Goal: Contribute content: Add original content to the website for others to see

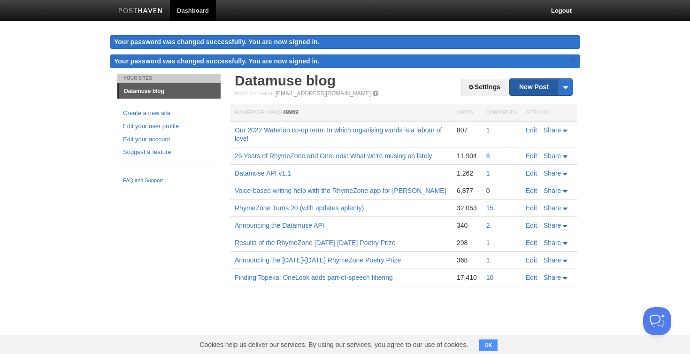
click at [539, 92] on link "New Post" at bounding box center [541, 87] width 62 height 16
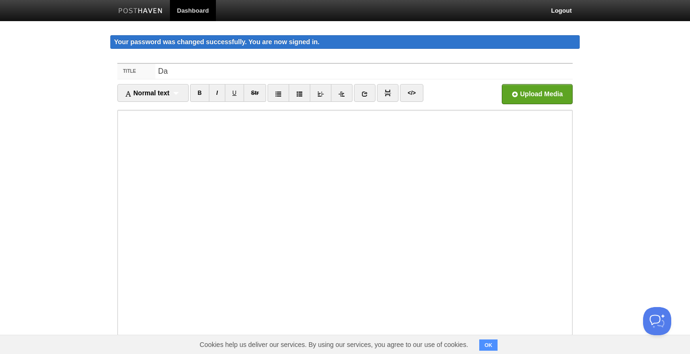
type input "D"
type input "New OneLook newsletter"
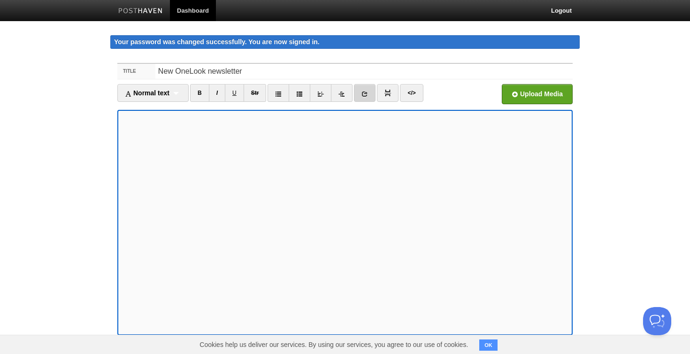
click at [363, 95] on link at bounding box center [365, 93] width 22 height 18
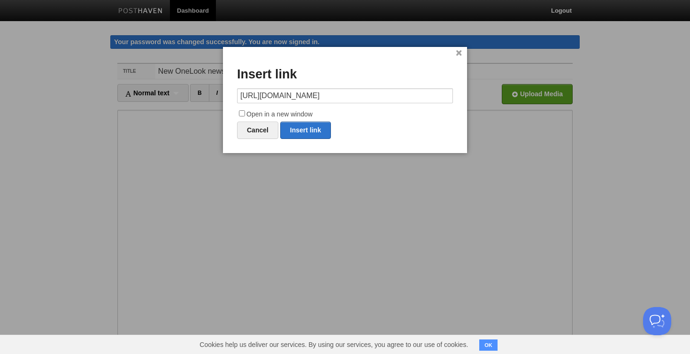
type input "https://onelook.com/games#subscribehttps://"
click at [238, 114] on label "Open in a new window" at bounding box center [345, 114] width 216 height 11
click at [239, 114] on input "Open in a new window" at bounding box center [242, 113] width 6 height 6
checkbox input "true"
click at [299, 132] on link "Insert link" at bounding box center [305, 130] width 51 height 17
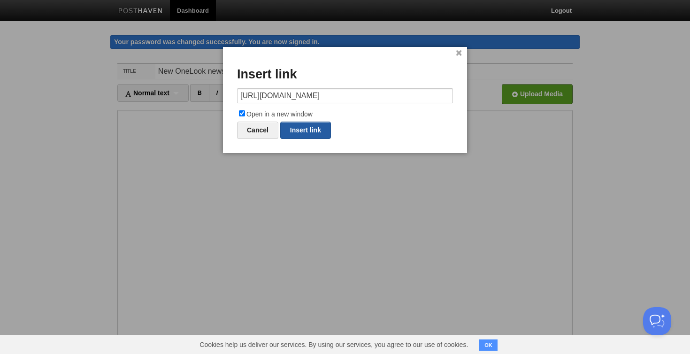
type input "https://"
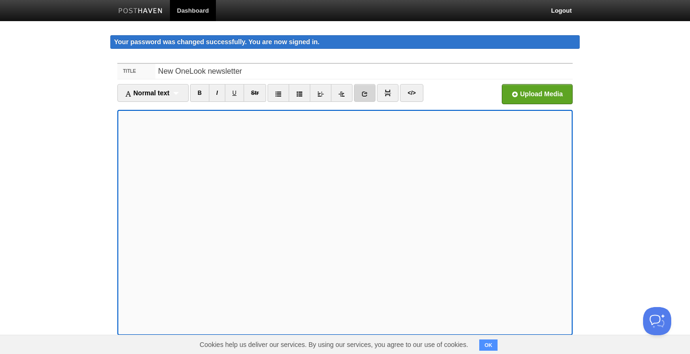
click at [368, 93] on icon at bounding box center [365, 94] width 7 height 7
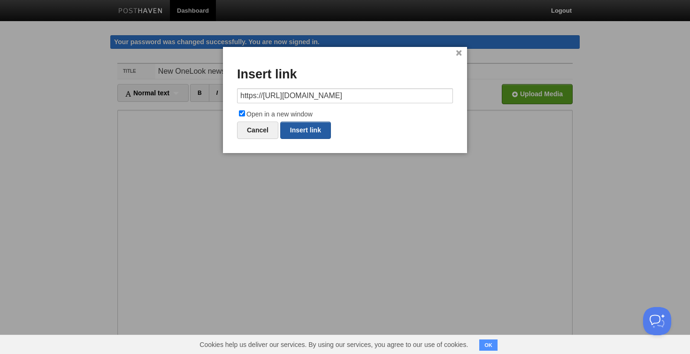
click at [308, 133] on link "Insert link" at bounding box center [305, 130] width 51 height 17
type input "https://"
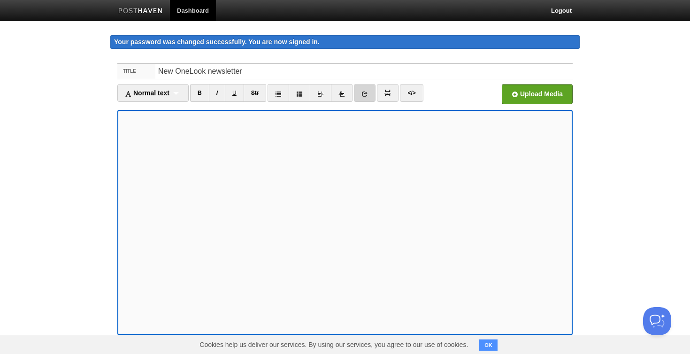
click at [359, 95] on link at bounding box center [365, 93] width 22 height 18
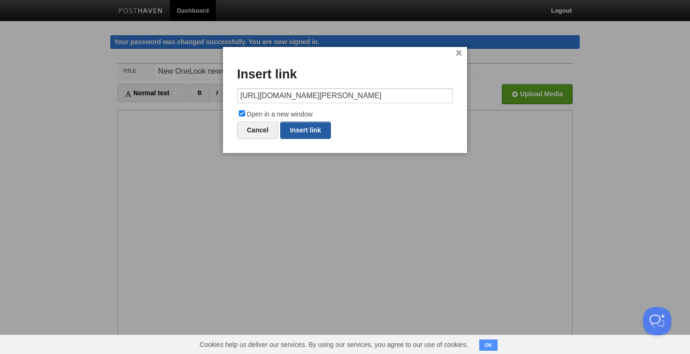
click at [315, 125] on link "Insert link" at bounding box center [305, 130] width 51 height 17
type input "https://"
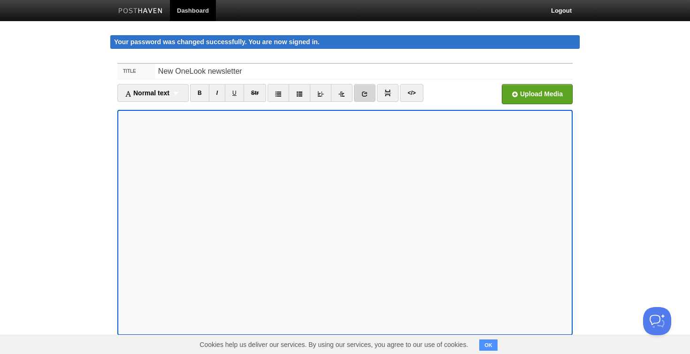
click at [364, 93] on icon at bounding box center [365, 94] width 7 height 7
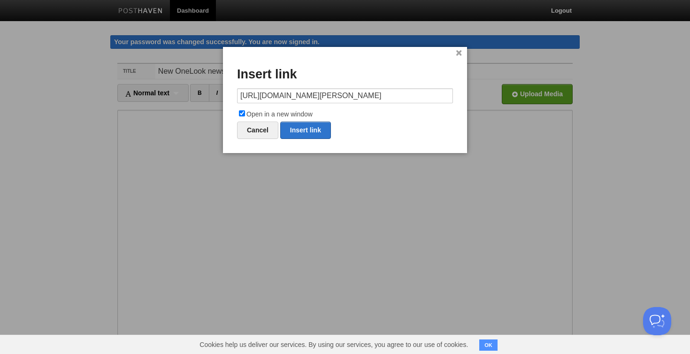
click at [315, 95] on input "https://beeferman.org/harvey/https://" at bounding box center [345, 95] width 216 height 15
click at [310, 131] on link "Insert link" at bounding box center [305, 130] width 51 height 17
type input "https://"
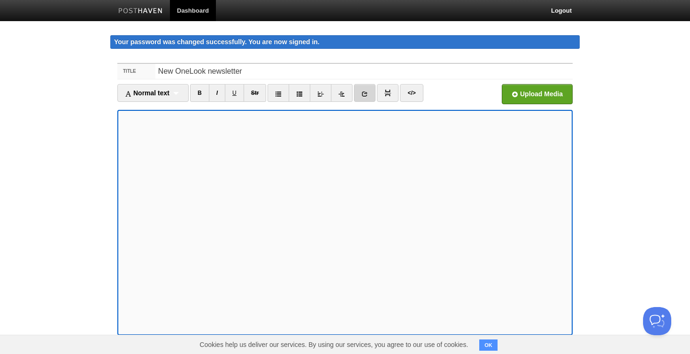
click at [365, 96] on icon at bounding box center [365, 94] width 7 height 7
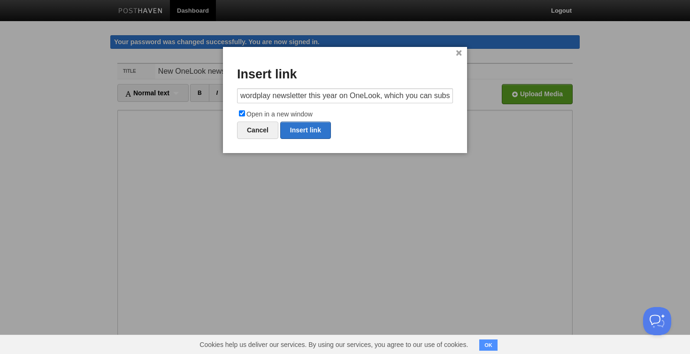
scroll to position [0, 23]
click at [315, 127] on link "Insert link" at bounding box center [305, 130] width 51 height 17
type input "https://"
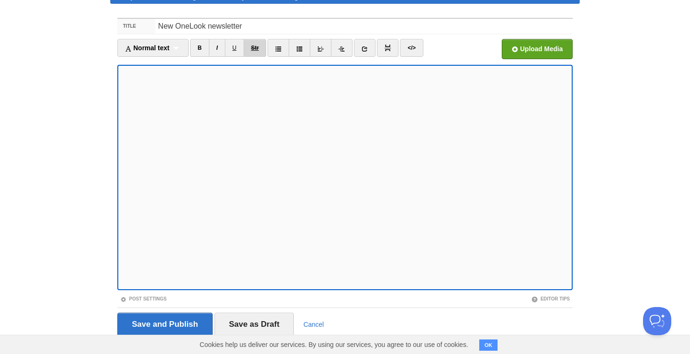
scroll to position [62, 0]
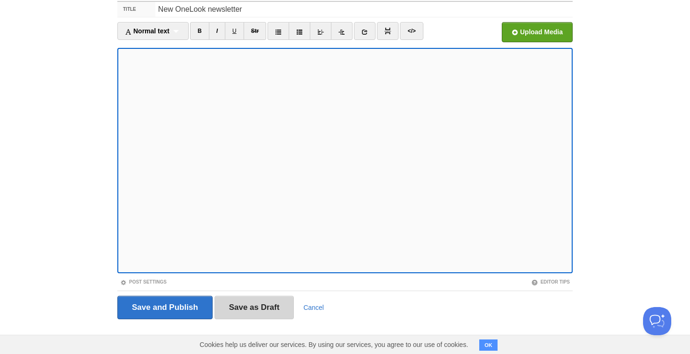
click at [262, 310] on input "Save as Draft" at bounding box center [255, 307] width 80 height 23
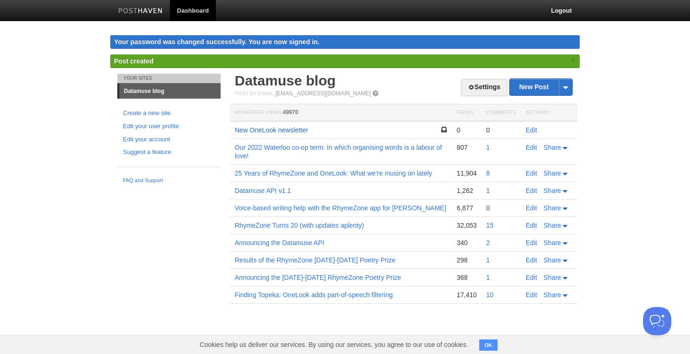
click at [290, 131] on link "New OneLook newsletter" at bounding box center [271, 130] width 73 height 8
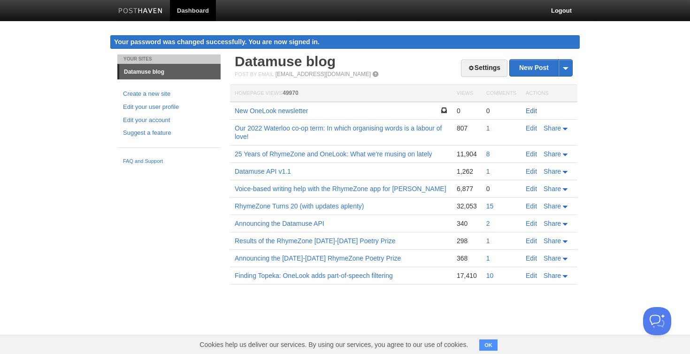
click at [534, 107] on link "Edit" at bounding box center [531, 111] width 11 height 8
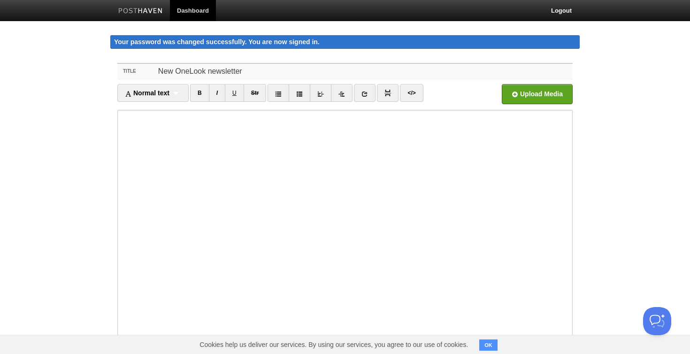
click at [236, 72] on input "New OneLook newsletter" at bounding box center [364, 71] width 418 height 15
type input "A brief update"
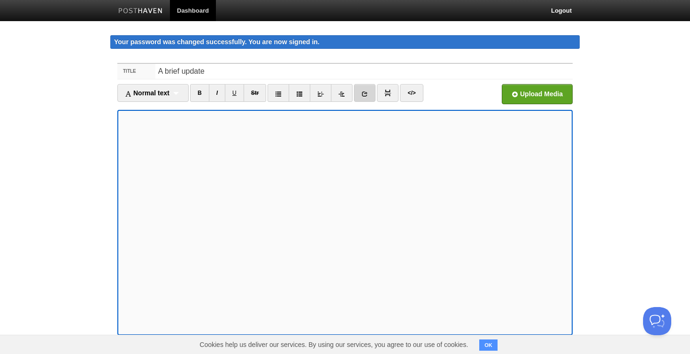
click at [370, 98] on link at bounding box center [365, 93] width 22 height 18
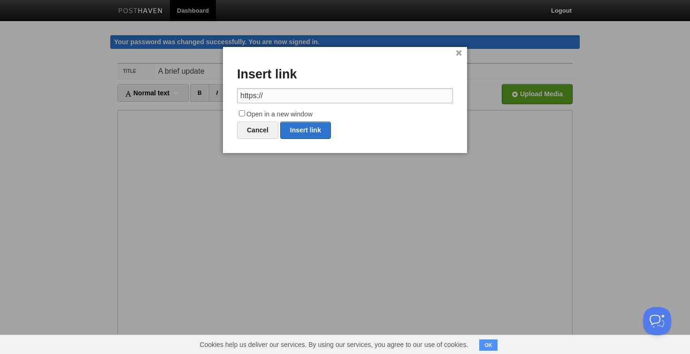
paste input "onelook.com/games#subscribehttps://"
click at [301, 96] on input "https://onelook.com/games#subscribehttps://" at bounding box center [345, 95] width 216 height 15
paste input "text"
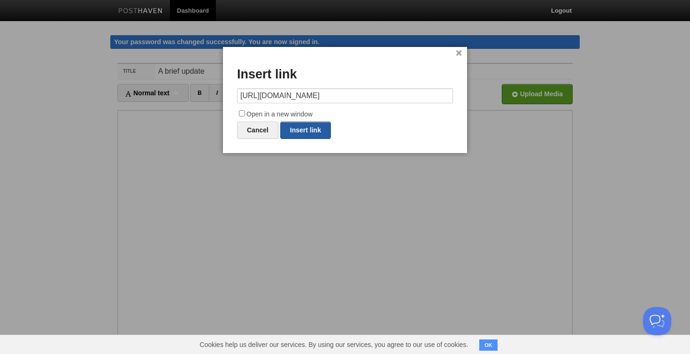
click at [304, 129] on link "Insert link" at bounding box center [305, 130] width 51 height 17
type input "https://"
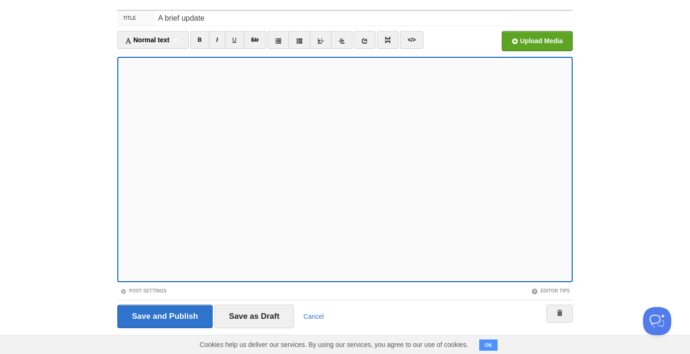
scroll to position [62, 0]
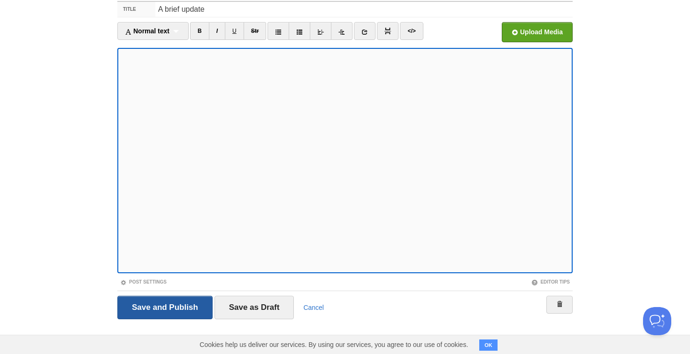
click at [174, 307] on input "Save and Publish" at bounding box center [164, 307] width 95 height 23
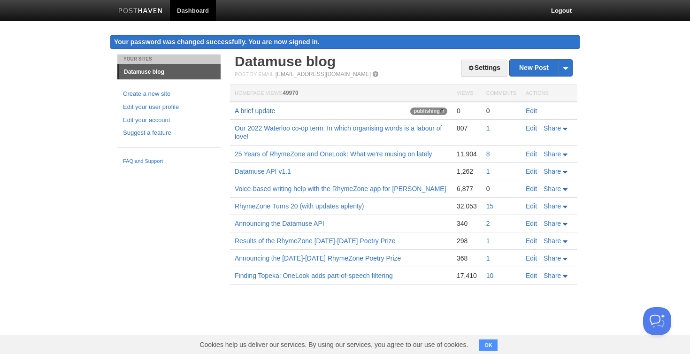
click at [259, 113] on link "A brief update" at bounding box center [255, 111] width 40 height 8
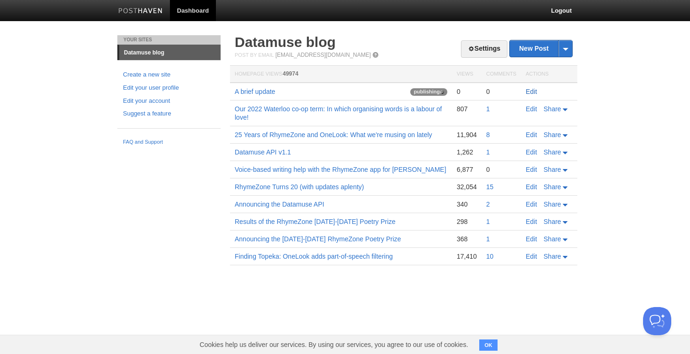
click at [528, 90] on link "Edit" at bounding box center [531, 92] width 11 height 8
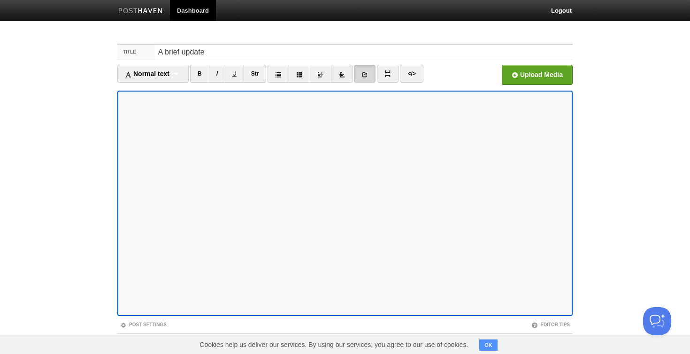
click at [364, 77] on icon at bounding box center [365, 74] width 7 height 7
click at [367, 72] on icon at bounding box center [365, 74] width 7 height 7
click at [360, 77] on link at bounding box center [365, 74] width 22 height 18
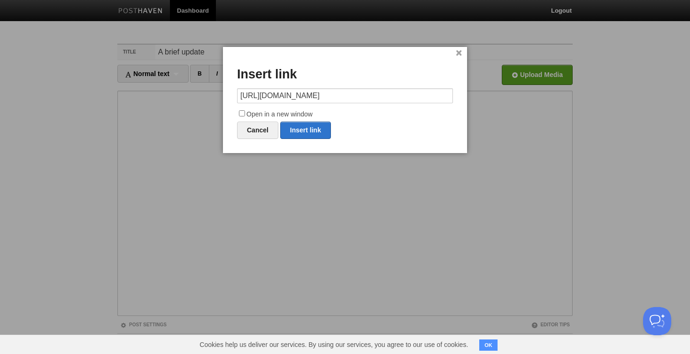
type input "https://civicsearch.org"
click at [247, 113] on label "Open in a new window" at bounding box center [345, 114] width 216 height 11
click at [245, 113] on input "Open in a new window" at bounding box center [242, 113] width 6 height 6
checkbox input "true"
click at [293, 129] on link "Insert link" at bounding box center [305, 130] width 51 height 17
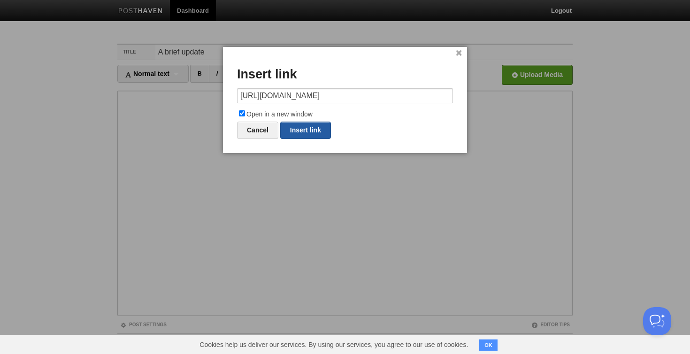
type input "https://"
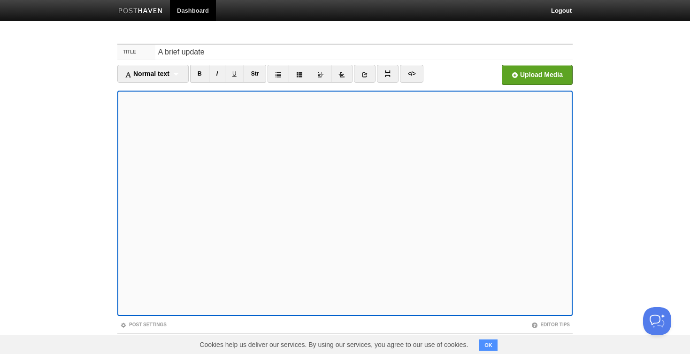
scroll to position [43, 0]
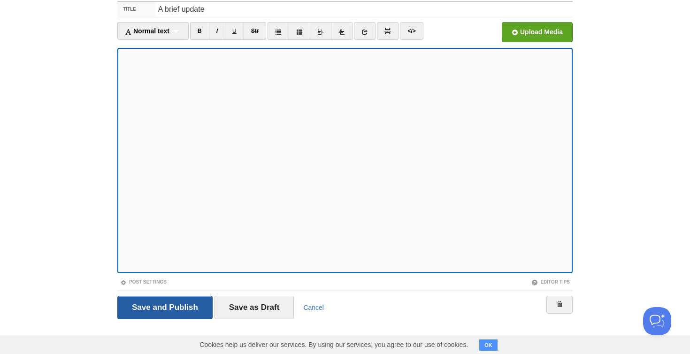
click at [193, 305] on input "Save and Publish" at bounding box center [164, 307] width 95 height 23
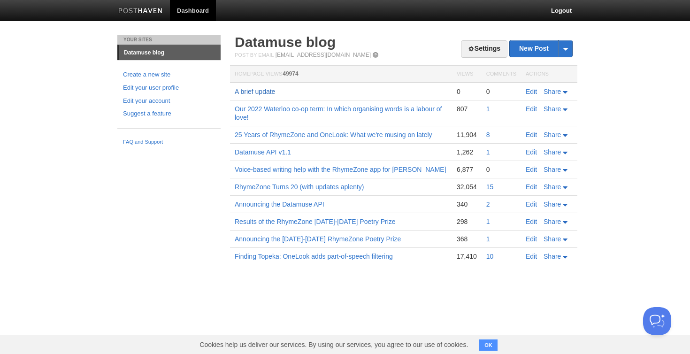
click at [266, 92] on link "A brief update" at bounding box center [255, 92] width 40 height 8
click at [488, 56] on link "Settings" at bounding box center [484, 48] width 47 height 17
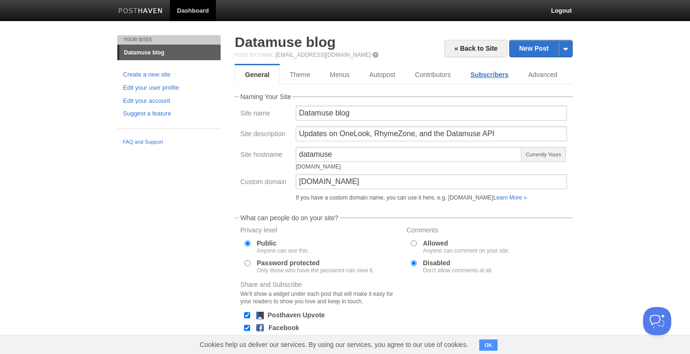
click at [488, 71] on link "Subscribers" at bounding box center [490, 74] width 58 height 19
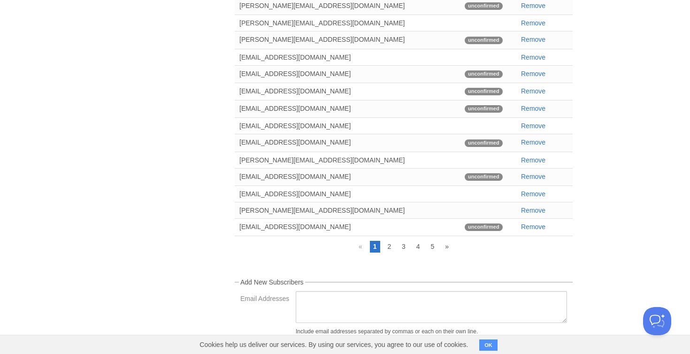
scroll to position [195, 0]
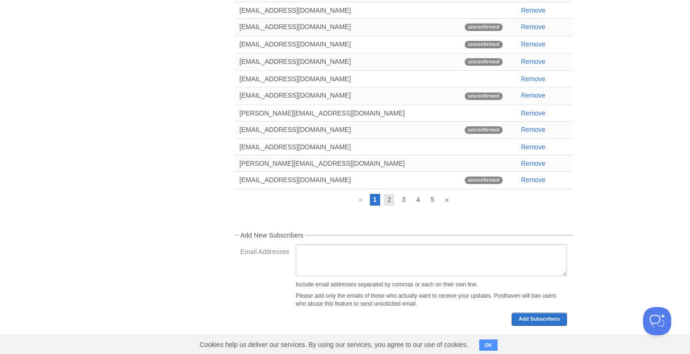
click at [394, 195] on link "2" at bounding box center [389, 199] width 10 height 11
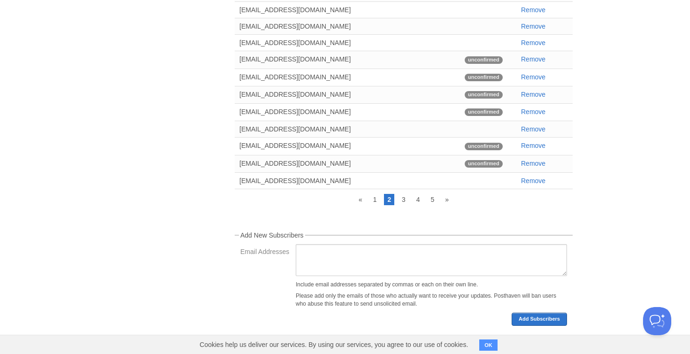
scroll to position [93, 0]
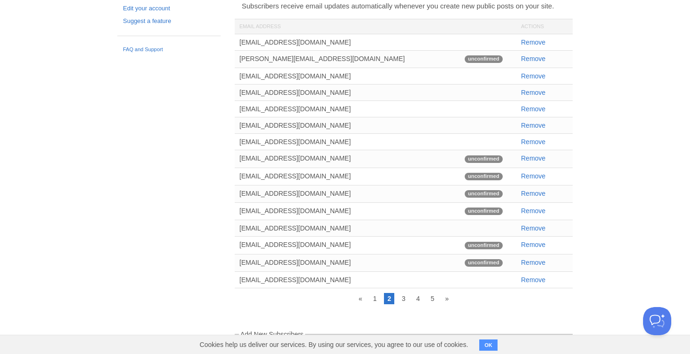
click at [403, 306] on div "« 1 2 3 4 5 »" at bounding box center [404, 302] width 352 height 19
click at [403, 296] on link "3" at bounding box center [404, 298] width 10 height 11
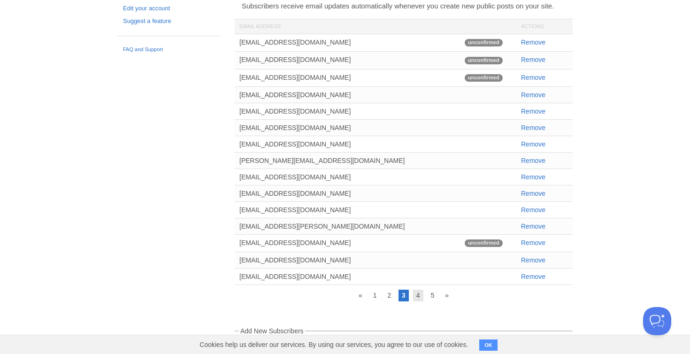
click at [414, 291] on link "4" at bounding box center [418, 295] width 10 height 11
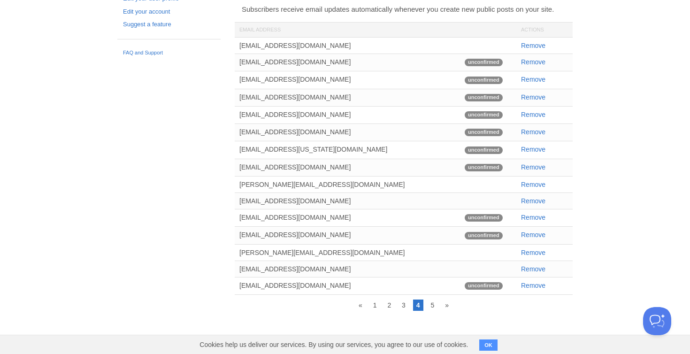
scroll to position [78, 0]
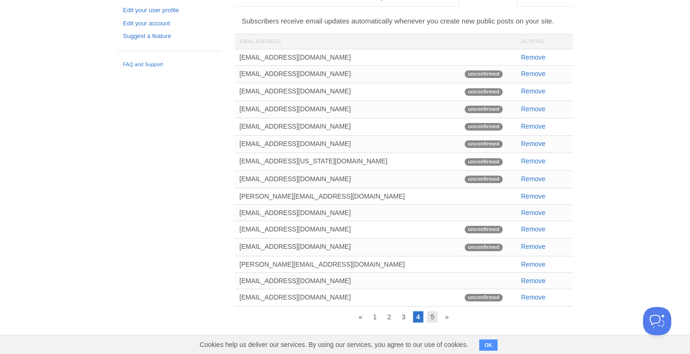
click at [430, 318] on link "5" at bounding box center [432, 316] width 10 height 11
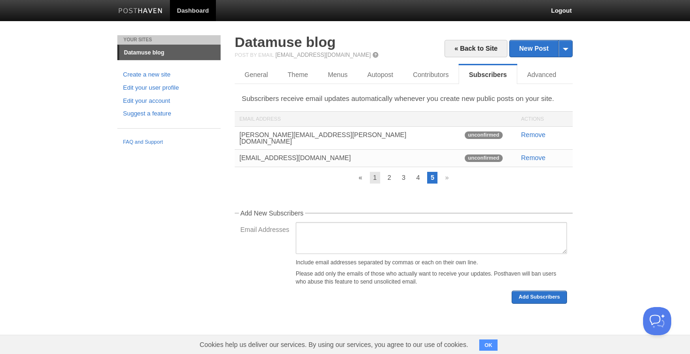
click at [374, 175] on link "1" at bounding box center [375, 177] width 10 height 11
